Goal: Communication & Community: Answer question/provide support

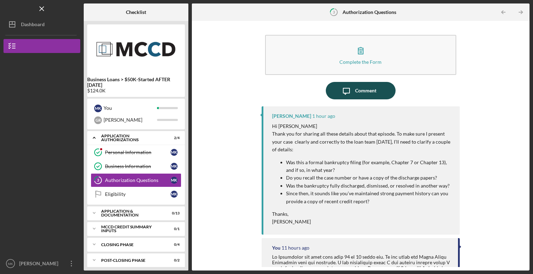
click at [364, 91] on div "Comment" at bounding box center [365, 90] width 21 height 17
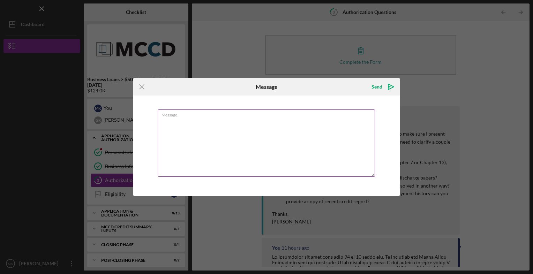
drag, startPoint x: 170, startPoint y: 124, endPoint x: 166, endPoint y: 118, distance: 7.5
click at [166, 117] on div "Message" at bounding box center [267, 144] width 218 height 68
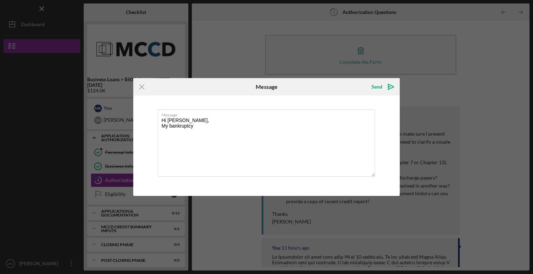
type textarea "Hi [PERSON_NAME], My bankruptcy"
drag, startPoint x: 294, startPoint y: 84, endPoint x: 268, endPoint y: 76, distance: 27.4
click at [268, 76] on div "Icon/Menu Close Message Send Icon/icon-invite-send Message Hi [PERSON_NAME], My…" at bounding box center [266, 137] width 533 height 274
click at [455, 174] on div "Icon/Menu Close Message Send Icon/icon-invite-send Message Hi [PERSON_NAME], My…" at bounding box center [266, 137] width 533 height 274
click at [249, 22] on div "Icon/Menu Close Message Send Icon/icon-invite-send Message Hi [PERSON_NAME], My…" at bounding box center [266, 137] width 533 height 274
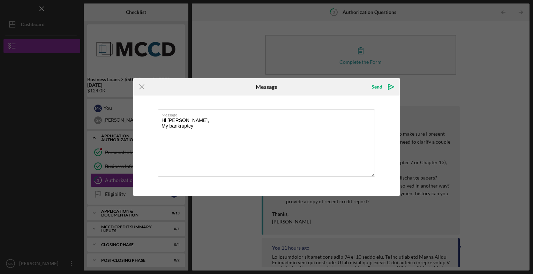
click at [246, 48] on div "Icon/Menu Close Message Send Icon/icon-invite-send Message Hi [PERSON_NAME], My…" at bounding box center [266, 137] width 533 height 274
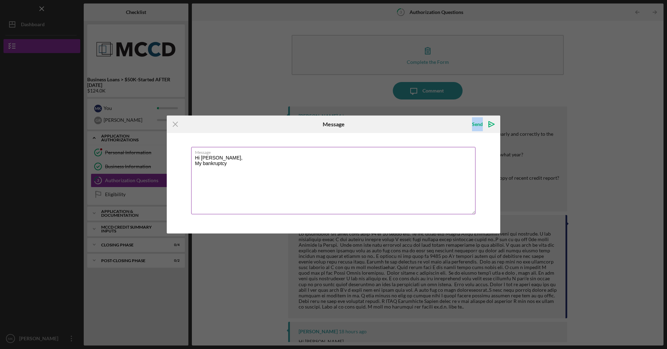
drag, startPoint x: 401, startPoint y: 122, endPoint x: 346, endPoint y: 161, distance: 67.3
click at [329, 169] on form "Icon/Menu Close Message Send Icon/icon-invite-send Message Hi [PERSON_NAME], My…" at bounding box center [334, 174] width 334 height 118
click at [179, 127] on icon "Icon/Menu Close" at bounding box center [175, 123] width 17 height 17
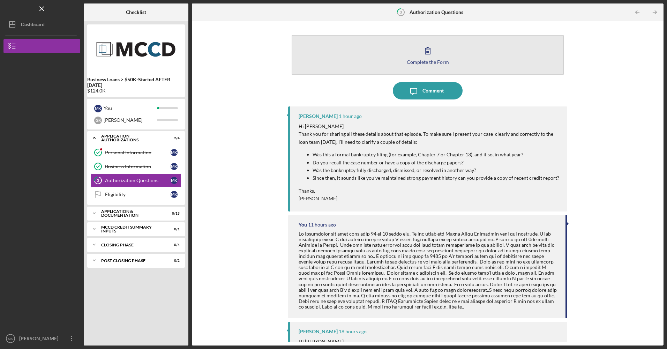
click at [430, 50] on icon "button" at bounding box center [427, 50] width 17 height 17
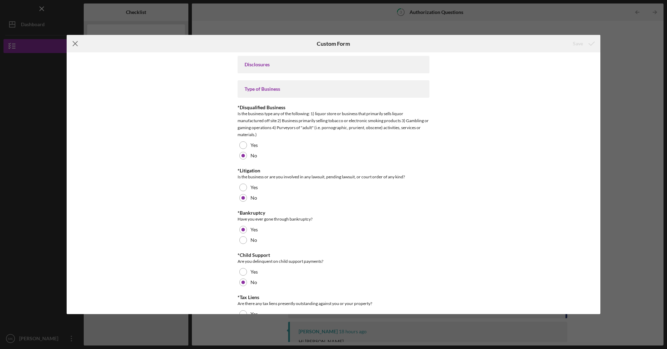
click at [79, 48] on icon "Icon/Menu Close" at bounding box center [75, 43] width 17 height 17
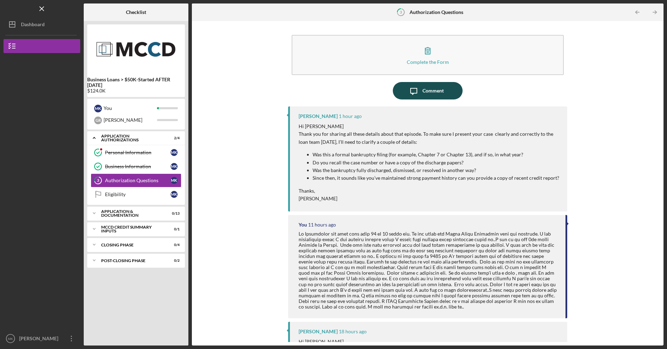
click at [411, 93] on icon "Icon/Message" at bounding box center [413, 90] width 17 height 17
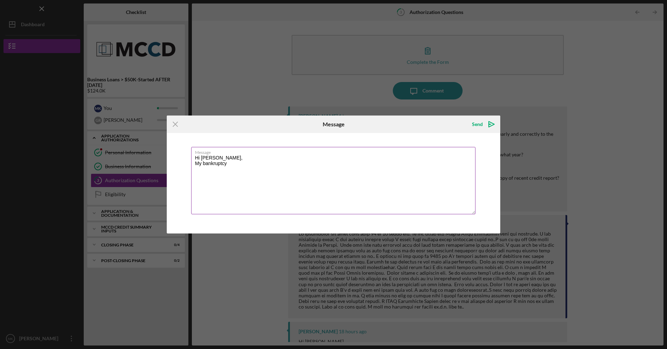
click at [245, 173] on textarea "Hi [PERSON_NAME], My bankruptcy" at bounding box center [333, 180] width 284 height 67
click at [211, 158] on textarea "Hi [PERSON_NAME], My bankruptcy" at bounding box center [333, 180] width 284 height 67
drag, startPoint x: 212, startPoint y: 157, endPoint x: 202, endPoint y: 158, distance: 10.2
click at [202, 158] on textarea "Hi [PERSON_NAME], My bankruptcy" at bounding box center [333, 180] width 284 height 67
click at [226, 162] on textarea "Hi [PERSON_NAME], My bankruptcy" at bounding box center [333, 180] width 284 height 67
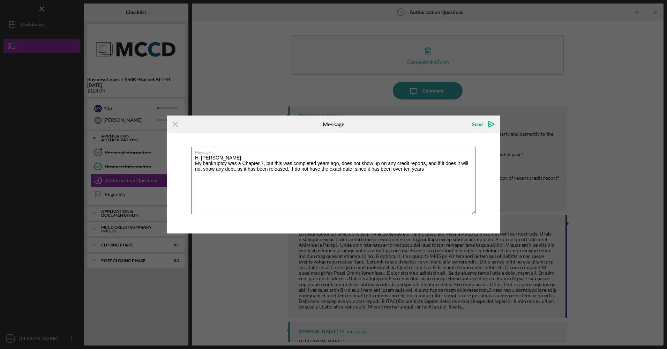
click at [316, 162] on textarea "Hi [PERSON_NAME], My bankruptcy was a Chapter 7, but this was completed years a…" at bounding box center [333, 180] width 284 height 67
drag, startPoint x: 437, startPoint y: 167, endPoint x: 303, endPoint y: 172, distance: 134.1
click at [303, 172] on textarea "Hi [PERSON_NAME], My bankruptcy was a Chapter 7, but this was completed over [D…" at bounding box center [333, 180] width 284 height 67
click at [358, 164] on textarea "Hi [PERSON_NAME], My bankruptcy was a Chapter 7, but this was completed over [D…" at bounding box center [333, 180] width 284 height 67
click at [381, 169] on textarea "Hi [PERSON_NAME], My bankruptcy was a Chapter 7, but this was completed since […" at bounding box center [333, 180] width 284 height 67
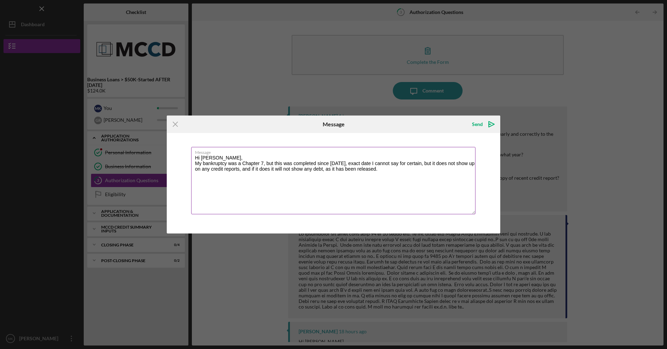
click at [381, 169] on textarea "Hi [PERSON_NAME], My bankruptcy was a Chapter 7, but this was completed since […" at bounding box center [333, 180] width 284 height 67
drag, startPoint x: 279, startPoint y: 170, endPoint x: 289, endPoint y: 168, distance: 10.3
click at [289, 168] on textarea "Hi [PERSON_NAME], My bankruptcy was a Chapter 7, but this was completed since […" at bounding box center [333, 180] width 284 height 67
click at [425, 161] on textarea "Hi [PERSON_NAME], My bankruptcy was a Chapter 7, but this was completed since […" at bounding box center [333, 180] width 284 height 67
drag, startPoint x: 427, startPoint y: 163, endPoint x: 344, endPoint y: 164, distance: 83.4
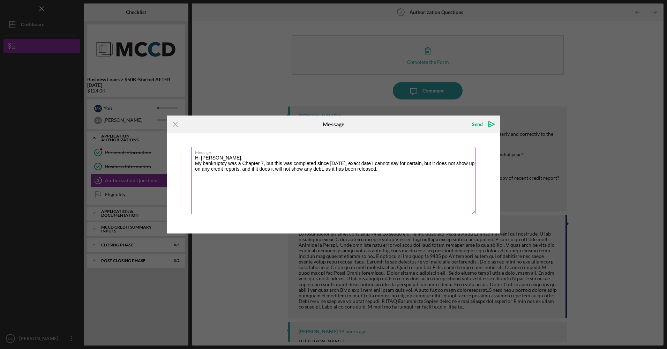
click at [344, 164] on textarea "Hi [PERSON_NAME], My bankruptcy was a Chapter 7, but this was completed since […" at bounding box center [333, 180] width 284 height 67
drag, startPoint x: 316, startPoint y: 162, endPoint x: 293, endPoint y: 163, distance: 22.7
click at [293, 163] on textarea "Hi [PERSON_NAME], My bankruptcy was a Chapter 7, but this was completed since […" at bounding box center [333, 180] width 284 height 67
drag, startPoint x: 323, startPoint y: 162, endPoint x: 294, endPoint y: 162, distance: 29.3
click at [294, 162] on textarea "Hi [PERSON_NAME], My bankruptcy was a Chapter 7, but this was ffiled in since […" at bounding box center [333, 180] width 284 height 67
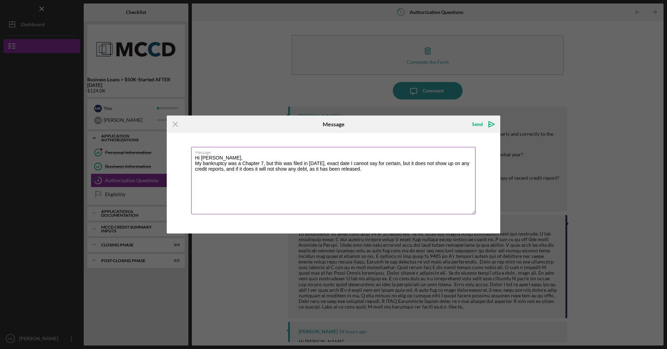
click at [364, 168] on textarea "Hi [PERSON_NAME], My bankruptcy was a Chapter 7, but this was filed in [DATE], …" at bounding box center [333, 180] width 284 height 67
type textarea "Hi [PERSON_NAME], My bankruptcy was a Chapter 7, but this was filed in [DATE], …"
click at [493, 125] on polygon "submit" at bounding box center [492, 124] width 6 height 6
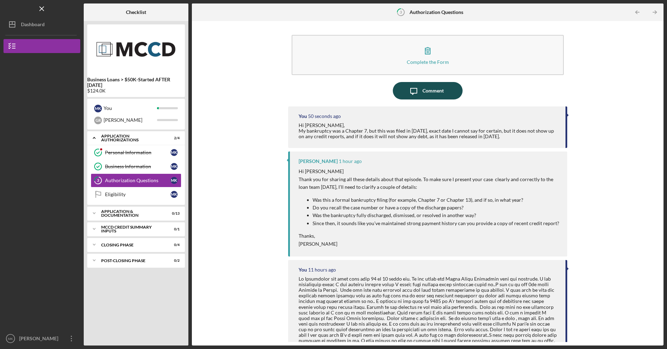
click at [437, 94] on div "Comment" at bounding box center [433, 90] width 21 height 17
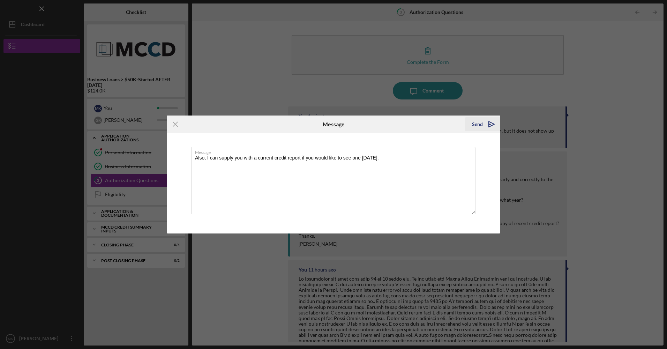
type textarea "Also, I can supply you with a current credit report if you would like to see on…"
click at [492, 125] on icon "Icon/icon-invite-send" at bounding box center [491, 123] width 17 height 17
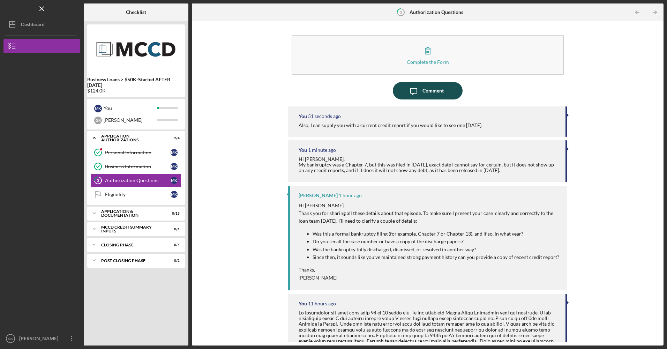
click at [428, 91] on div "Comment" at bounding box center [433, 90] width 21 height 17
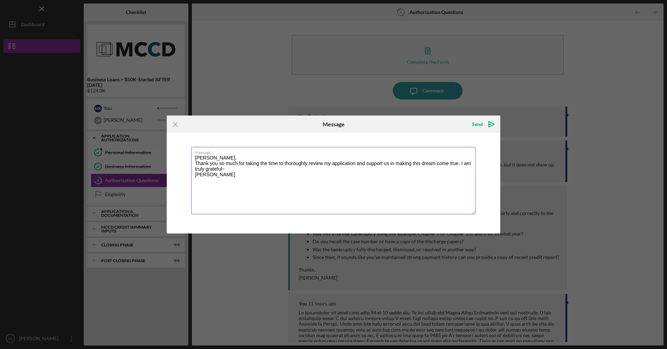
click at [225, 169] on textarea "[PERSON_NAME], Thank you so much for taking the time to thoroughly review my ap…" at bounding box center [333, 180] width 284 height 67
click at [228, 185] on textarea "[PERSON_NAME], Thank you so much for taking the time to thoroughly review my ap…" at bounding box center [333, 180] width 284 height 67
click at [257, 179] on textarea "[PERSON_NAME], Thank you so much for taking the time to thoroughly review my ap…" at bounding box center [333, 180] width 284 height 67
type textarea "[PERSON_NAME], Thank you so much for taking the time to thoroughly review my ap…"
click at [479, 124] on div "Send" at bounding box center [477, 124] width 11 height 14
